Goal: Check status: Check status

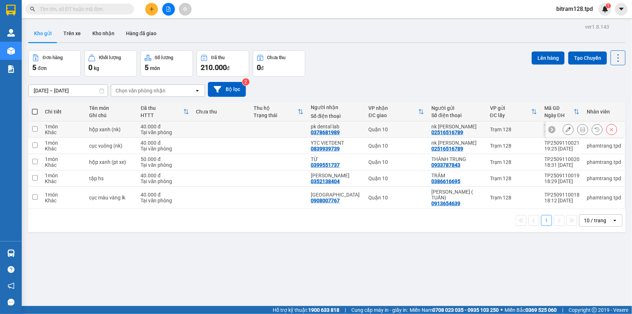
click at [125, 130] on div "hộp xanh (nk)" at bounding box center [111, 129] width 45 height 6
checkbox input "true"
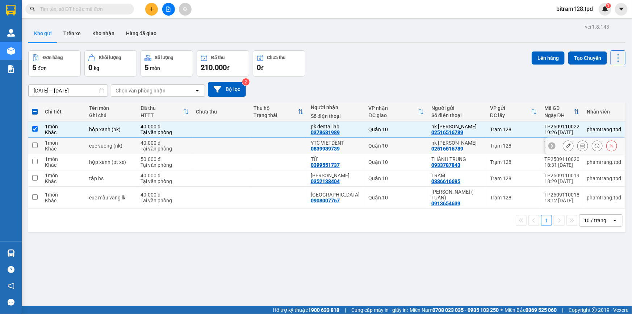
click at [130, 143] on div "cục vuông (nk)" at bounding box center [111, 146] width 45 height 6
checkbox input "true"
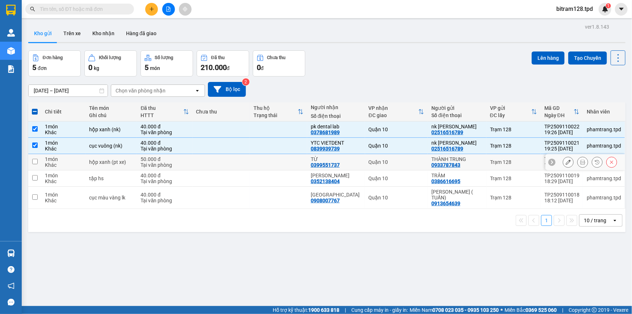
click at [134, 161] on div "hộp xanh (pt xe)" at bounding box center [111, 162] width 45 height 6
checkbox input "true"
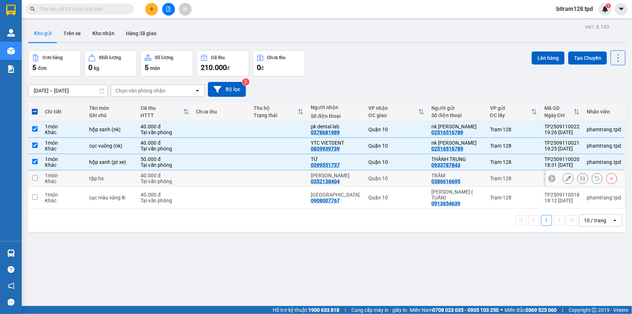
drag, startPoint x: 139, startPoint y: 181, endPoint x: 141, endPoint y: 203, distance: 21.8
click at [141, 190] on tbody "1 món Khác hộp xanh (nk) 40.000 đ Tại văn phòng pk dental lab 0378681989 [GEOGR…" at bounding box center [326, 164] width 597 height 87
click at [142, 209] on div "1 10 / trang open" at bounding box center [326, 220] width 597 height 23
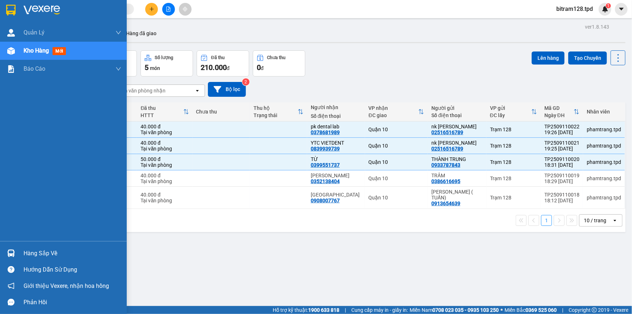
click at [28, 246] on div "Hàng sắp về" at bounding box center [63, 253] width 127 height 16
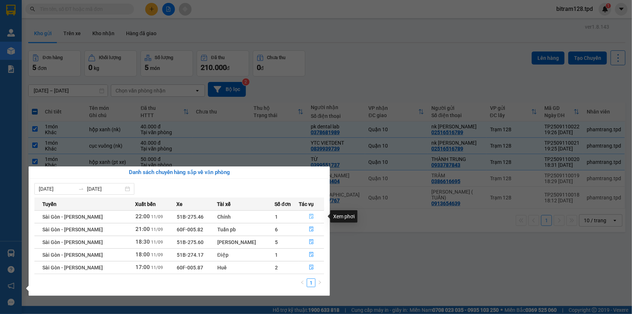
click at [313, 217] on icon "file-done" at bounding box center [311, 216] width 4 height 5
